Goal: Task Accomplishment & Management: Complete application form

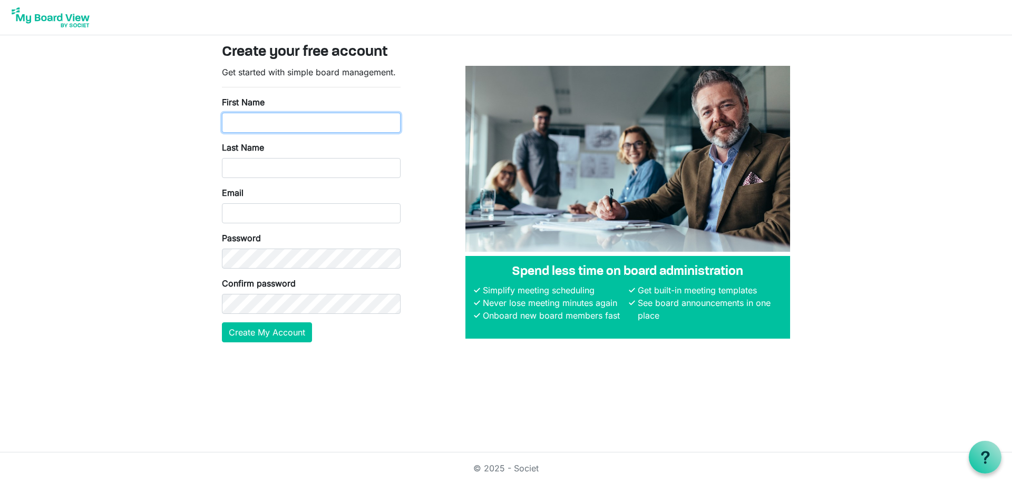
click at [263, 125] on input "First Name" at bounding box center [311, 123] width 179 height 20
type input "Fiker"
click at [277, 168] on input "Last Name" at bounding box center [311, 168] width 179 height 20
type input "Ayele"
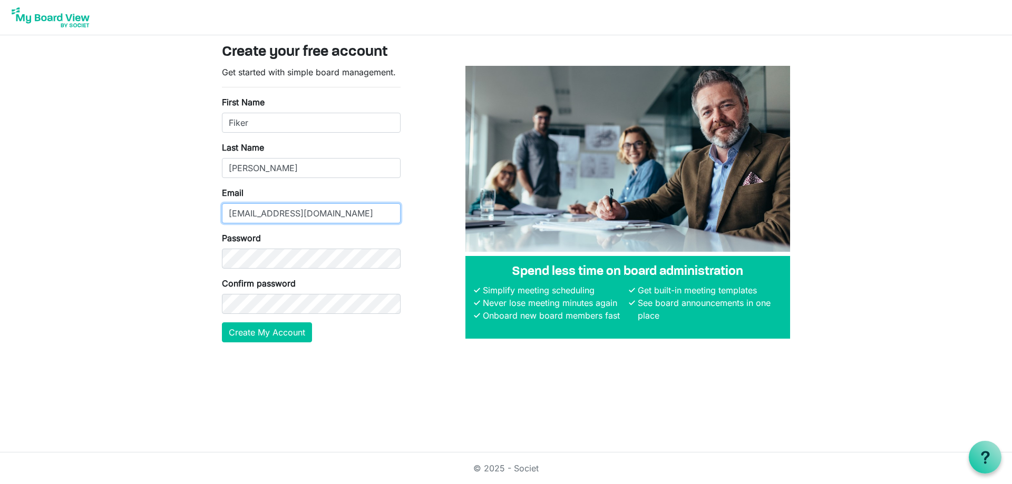
type input "fikerayele1221@gmail.com"
click at [275, 331] on button "Create My Account" at bounding box center [267, 332] width 90 height 20
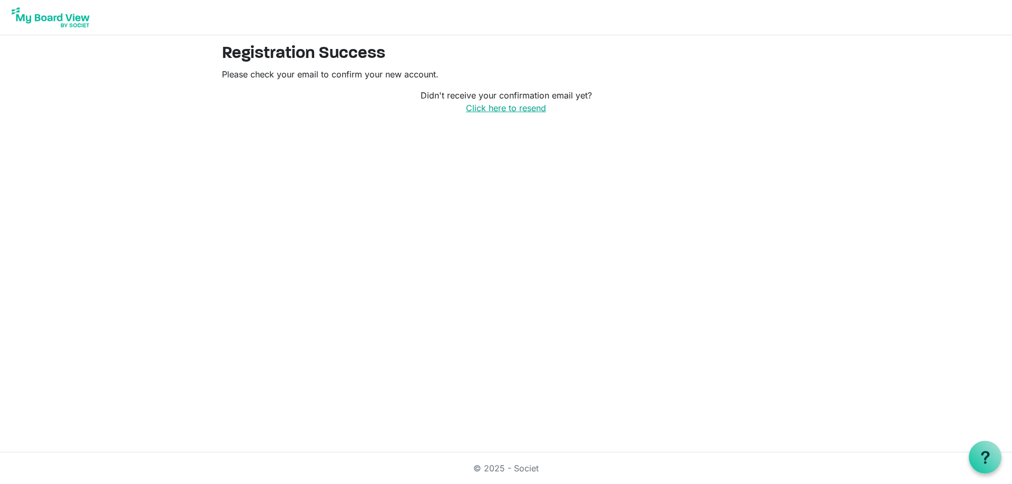
click at [492, 110] on link "Click here to resend" at bounding box center [506, 108] width 80 height 11
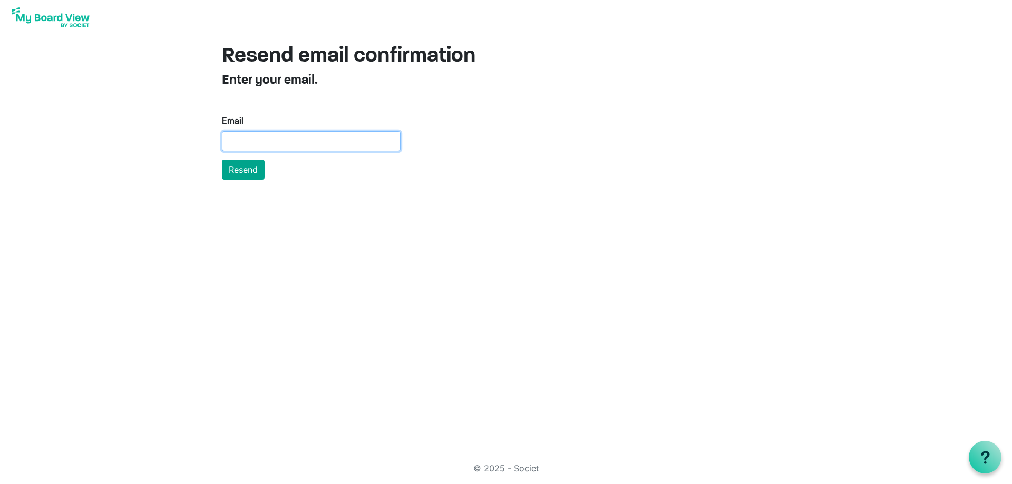
type input "fikerayele1221@gmail.com"
click at [247, 178] on button "Resend" at bounding box center [243, 170] width 43 height 20
